Goal: Task Accomplishment & Management: Complete application form

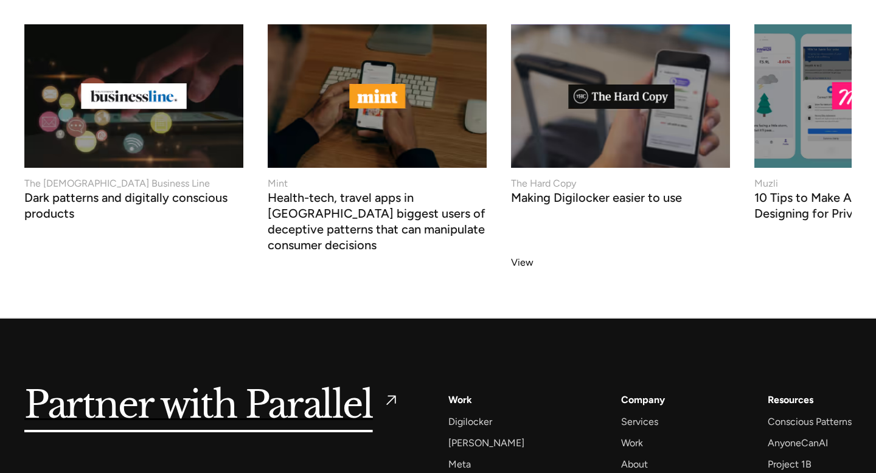
scroll to position [4929, 0]
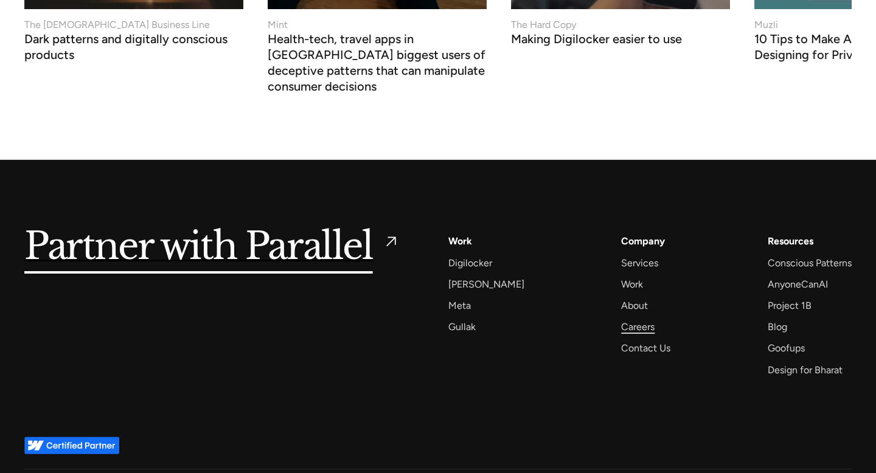
click at [628, 319] on div "Careers" at bounding box center [637, 327] width 33 height 16
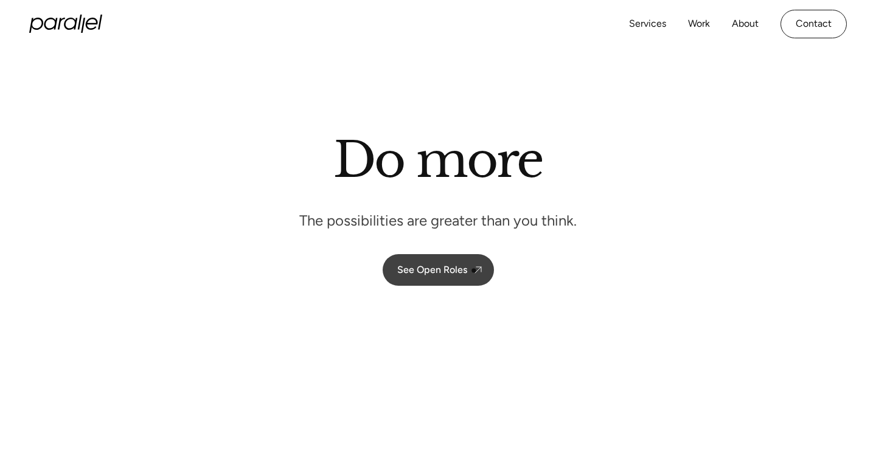
click at [466, 271] on div "See Open Roles" at bounding box center [432, 270] width 70 height 12
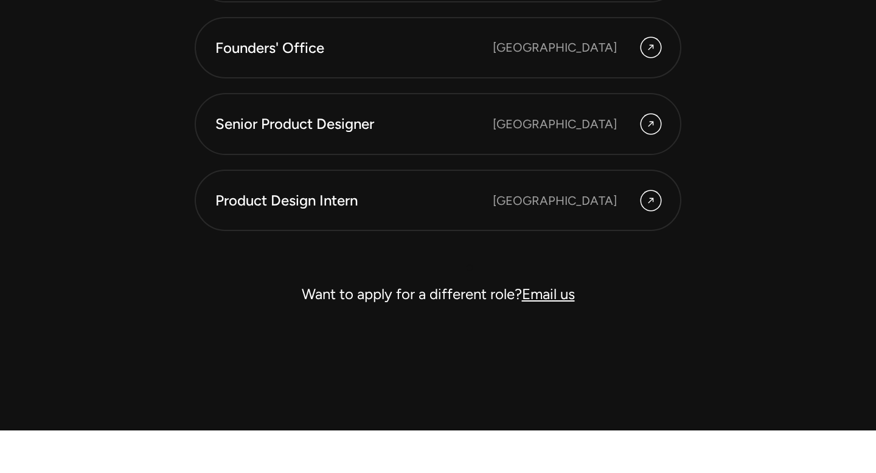
scroll to position [3506, 0]
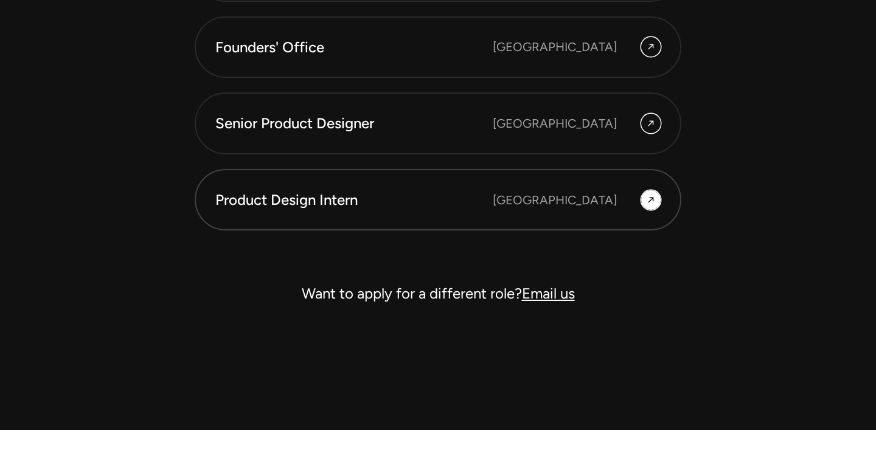
click at [636, 196] on div "Bangalore" at bounding box center [577, 199] width 168 height 19
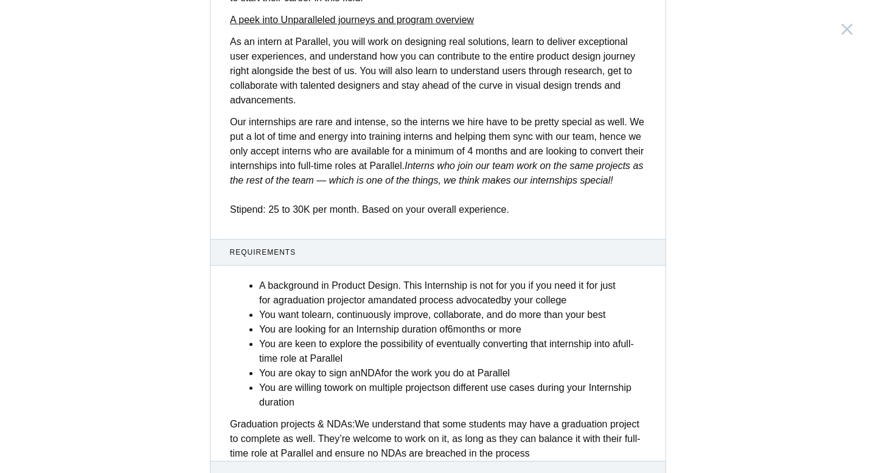
scroll to position [467, 0]
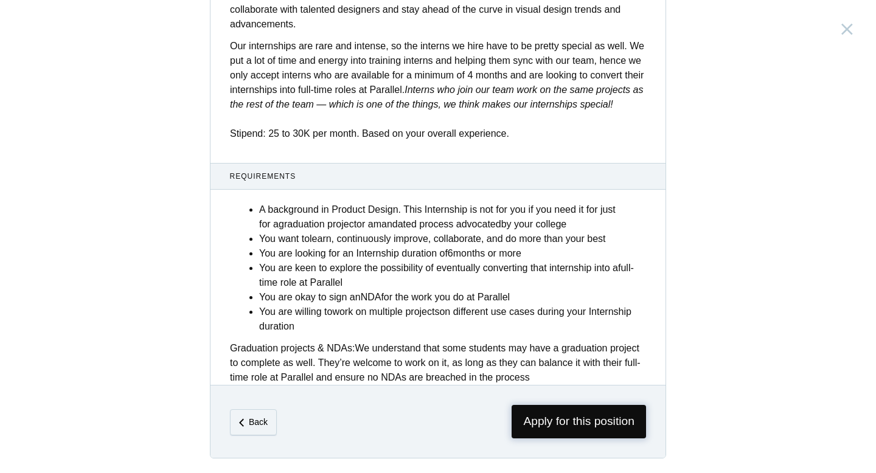
click at [566, 419] on span "Apply for this position" at bounding box center [579, 421] width 134 height 33
